Goal: Information Seeking & Learning: Learn about a topic

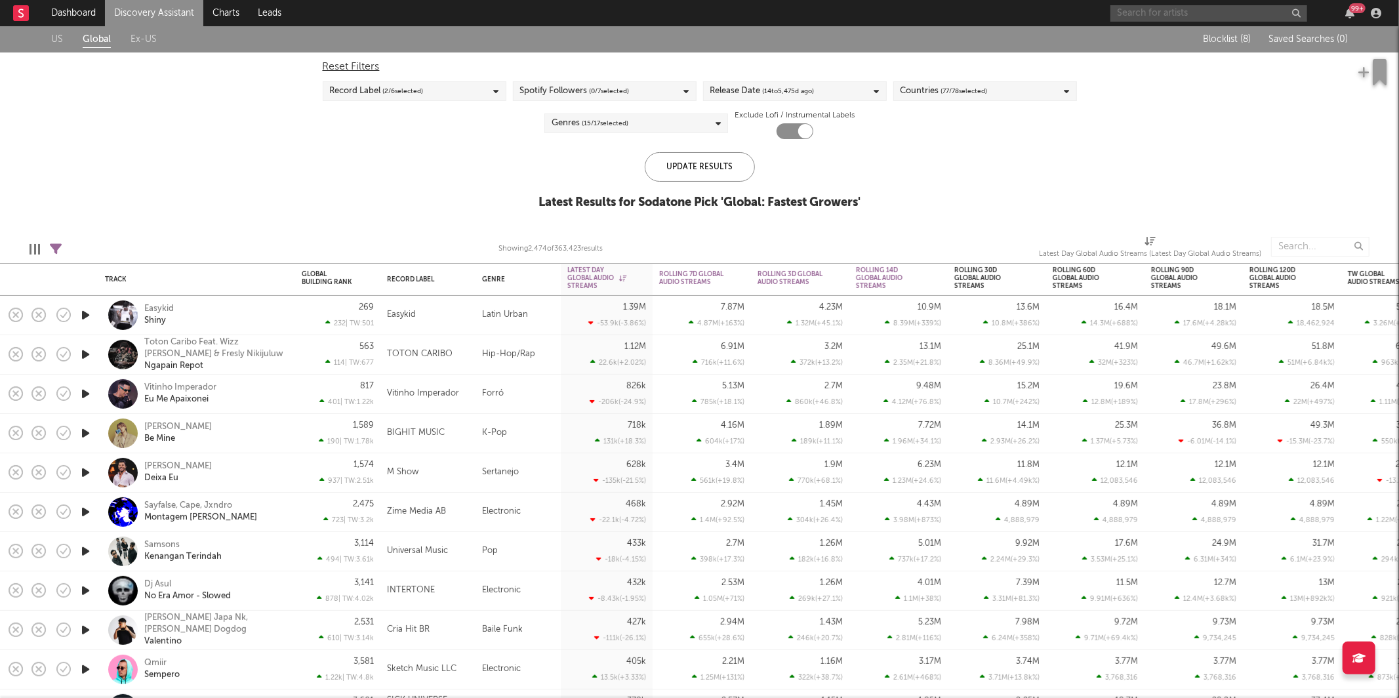
click at [1170, 14] on input "text" at bounding box center [1208, 13] width 197 height 16
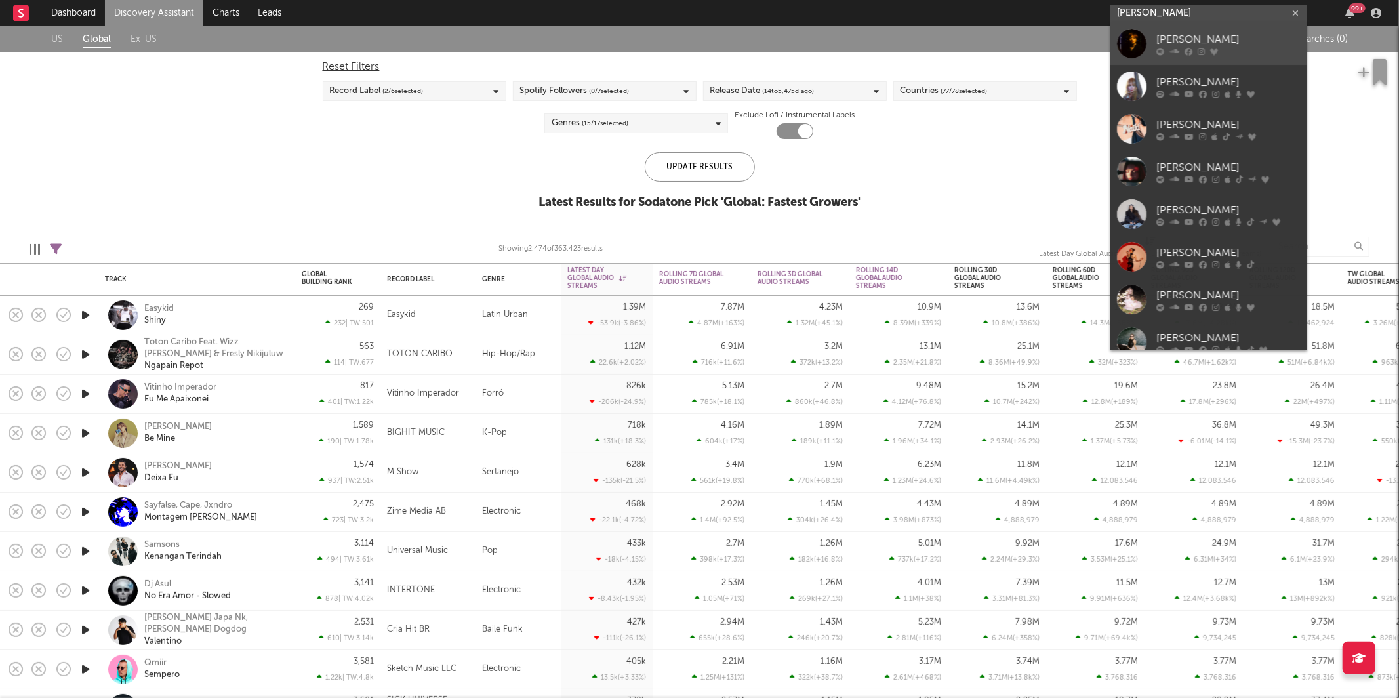
type input "[PERSON_NAME]"
click at [1175, 37] on div "[PERSON_NAME]" at bounding box center [1228, 39] width 144 height 16
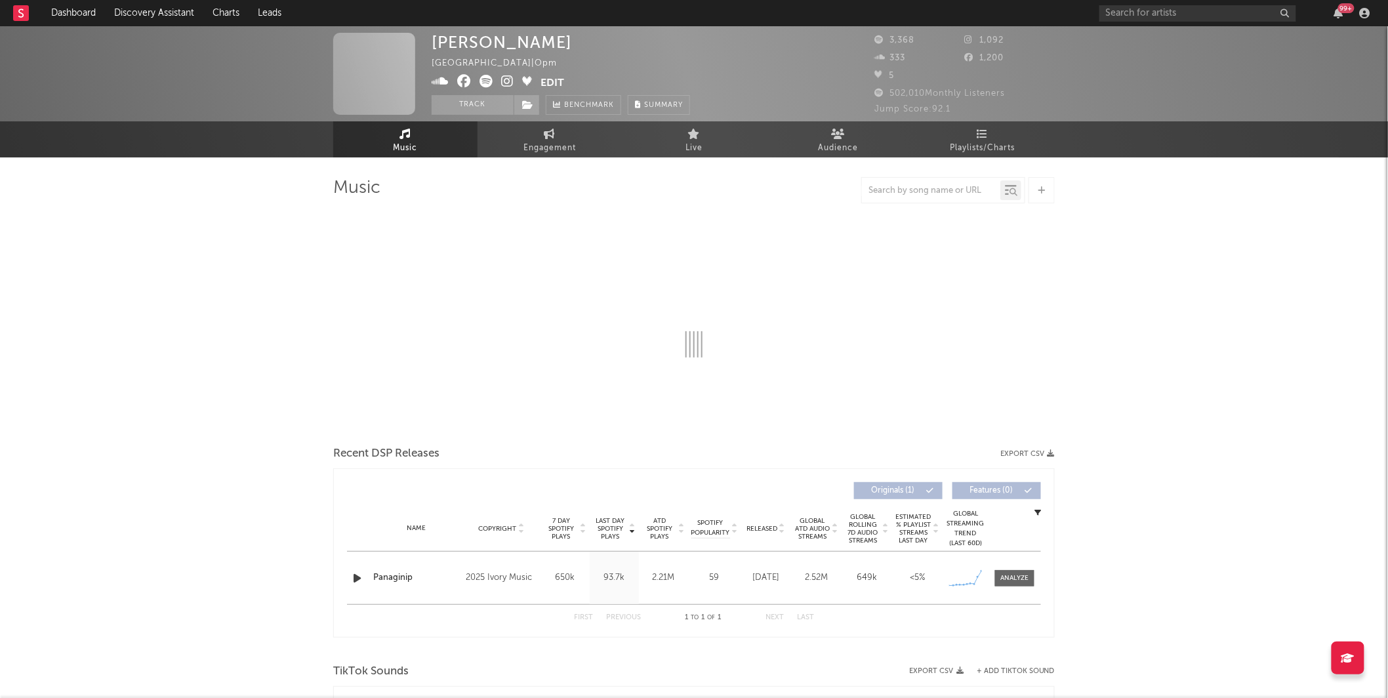
select select "1w"
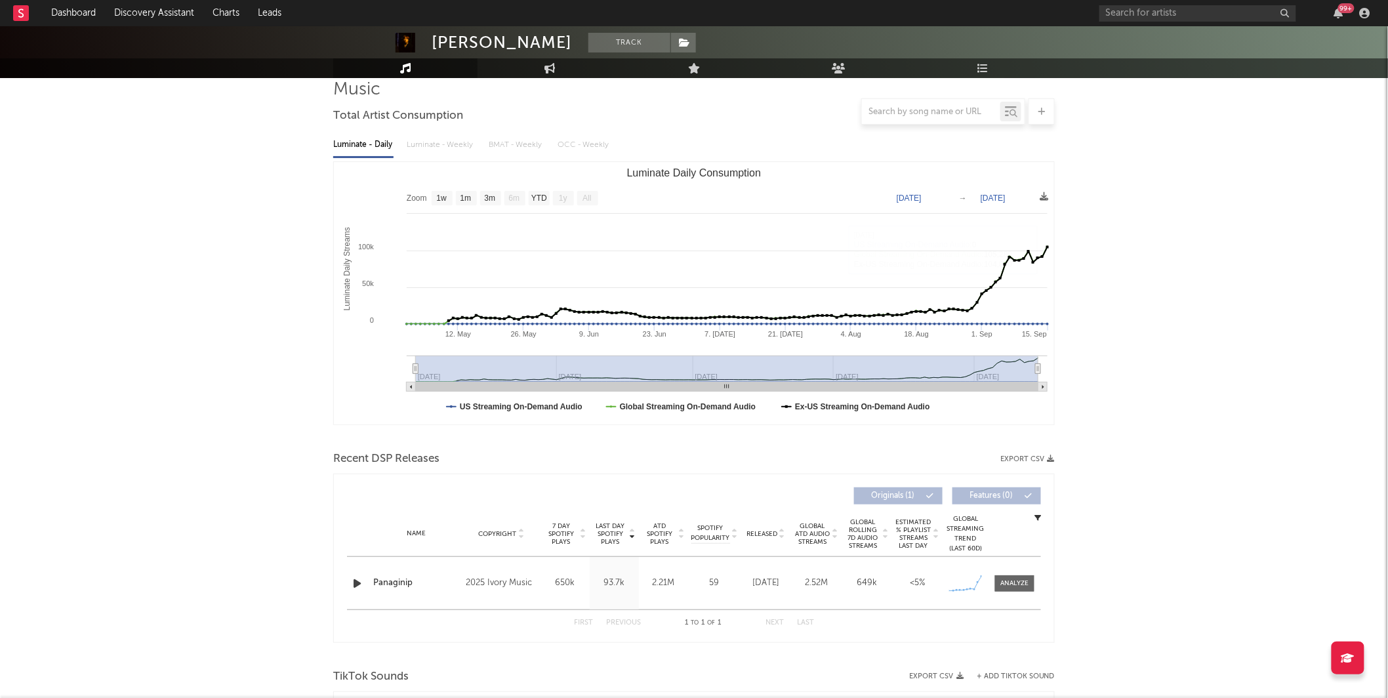
scroll to position [136, 0]
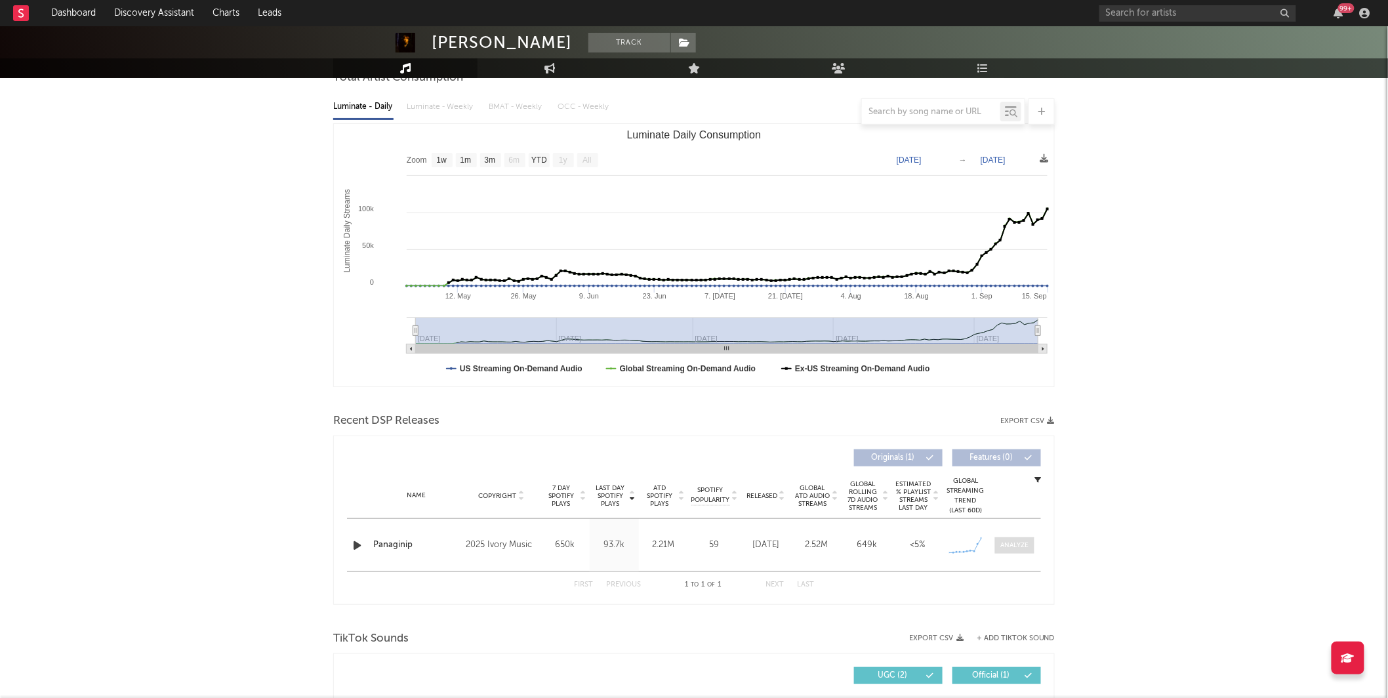
click at [1029, 543] on div at bounding box center [1015, 545] width 28 height 10
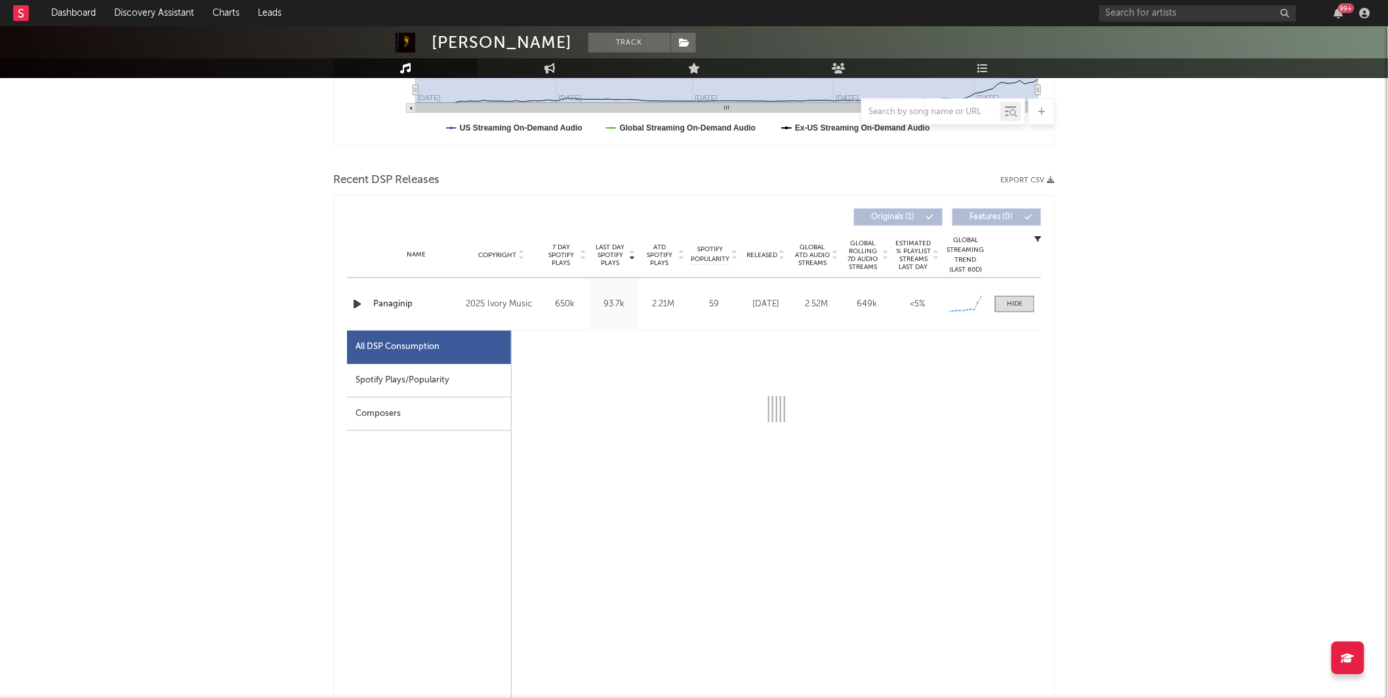
scroll to position [394, 0]
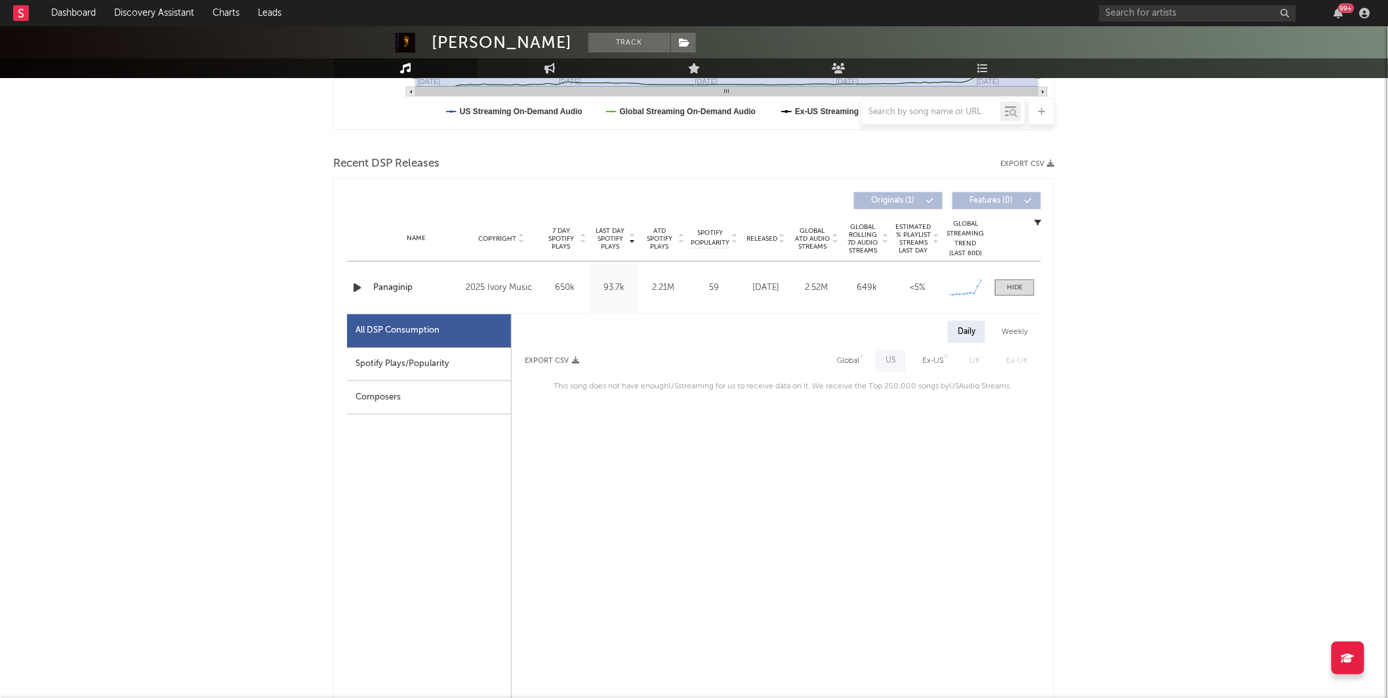
click at [848, 358] on div "Global" at bounding box center [847, 361] width 23 height 16
select select "1w"
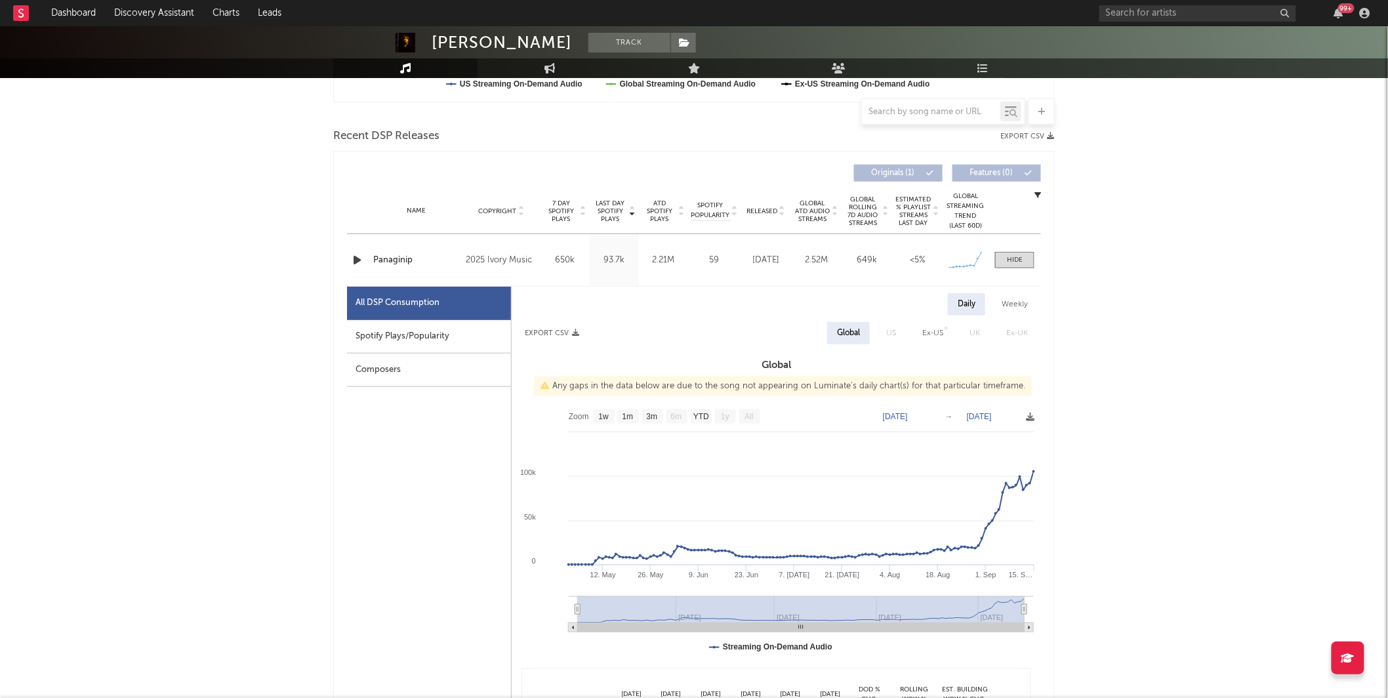
scroll to position [430, 0]
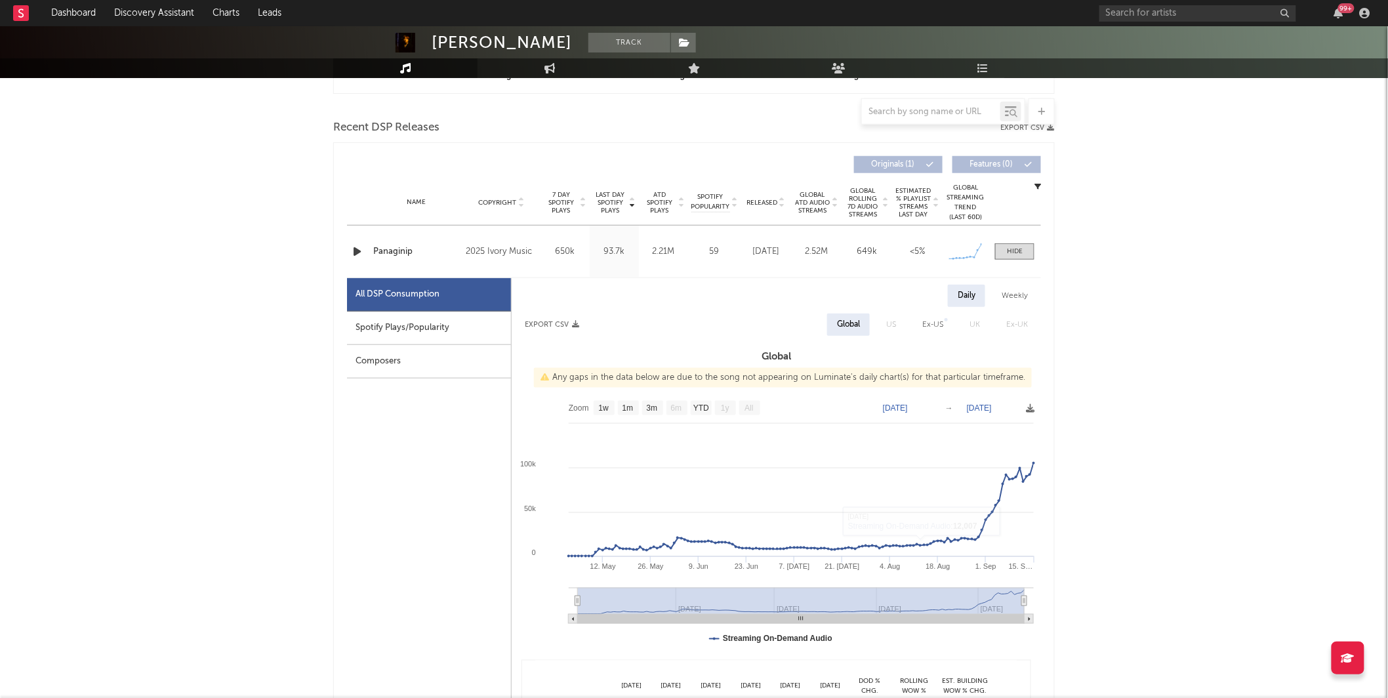
click at [437, 329] on div "Spotify Plays/Popularity" at bounding box center [429, 328] width 164 height 33
select select "1w"
